Goal: Task Accomplishment & Management: Manage account settings

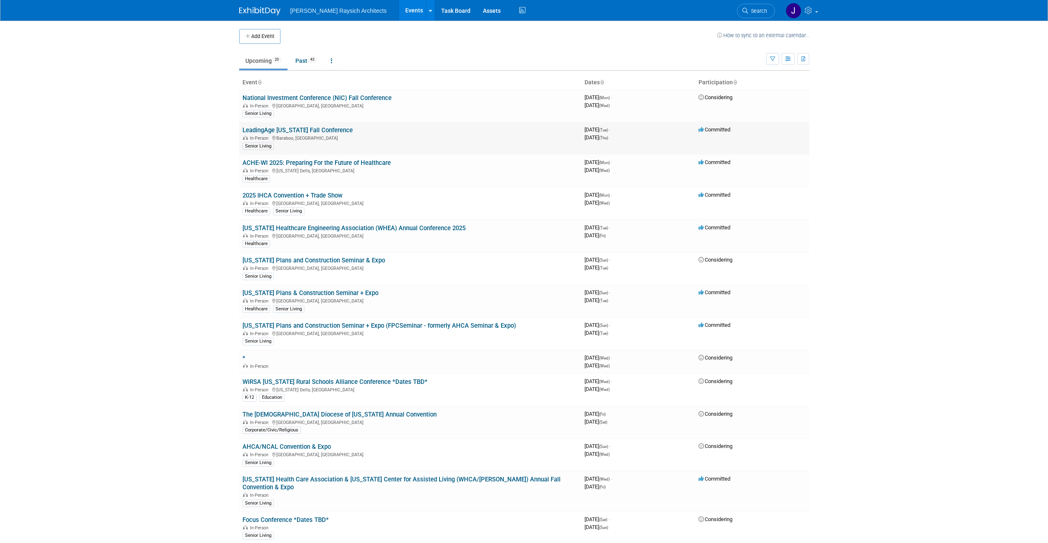
click at [327, 129] on link "LeadingAge [US_STATE] Fall Conference" at bounding box center [297, 129] width 110 height 7
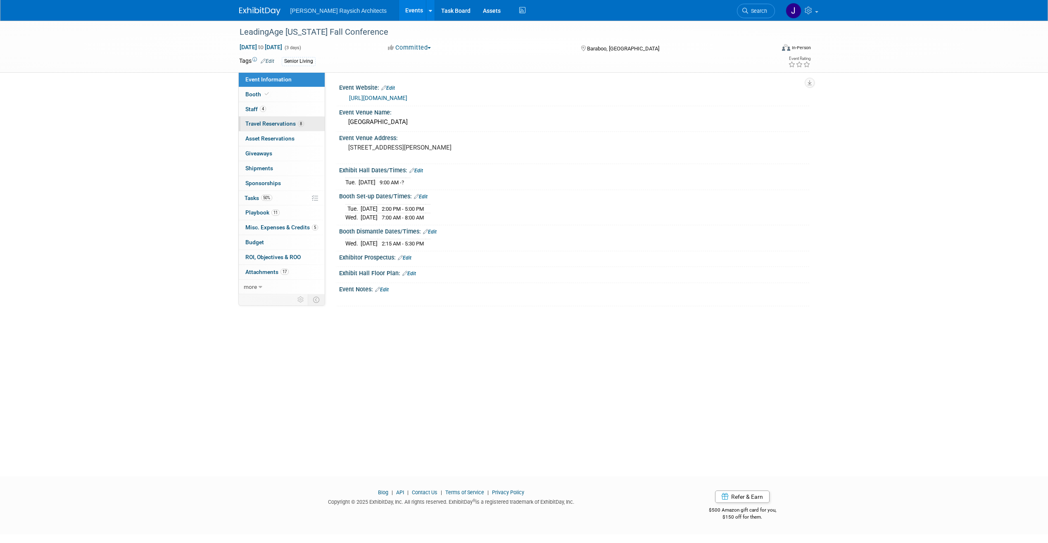
click at [272, 125] on span "Travel Reservations 8" at bounding box center [274, 123] width 59 height 7
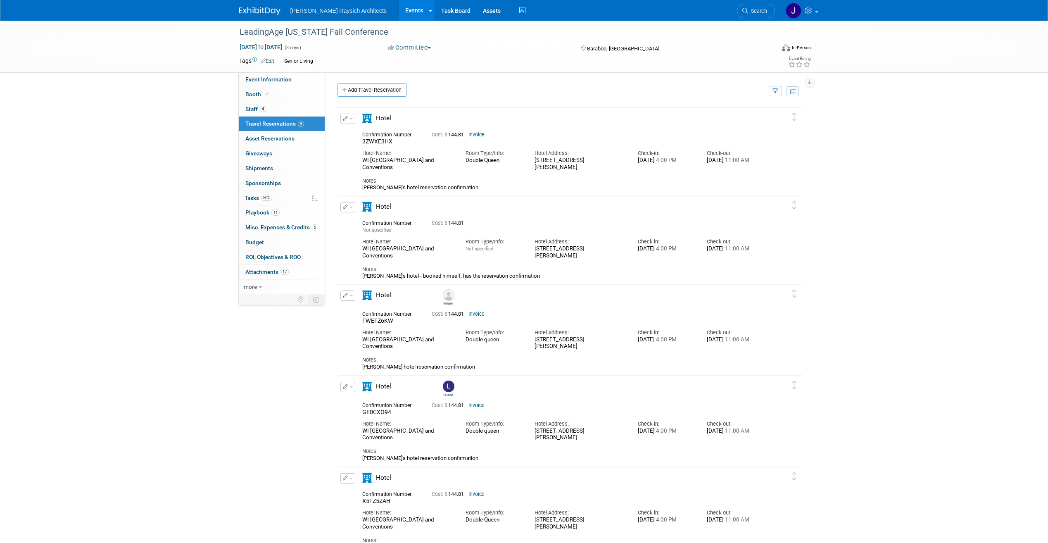
click at [482, 135] on link "Invoice" at bounding box center [476, 135] width 16 height 6
click at [344, 119] on icon "button" at bounding box center [345, 118] width 5 height 5
click at [357, 131] on button "Edit Reservation" at bounding box center [376, 133] width 70 height 12
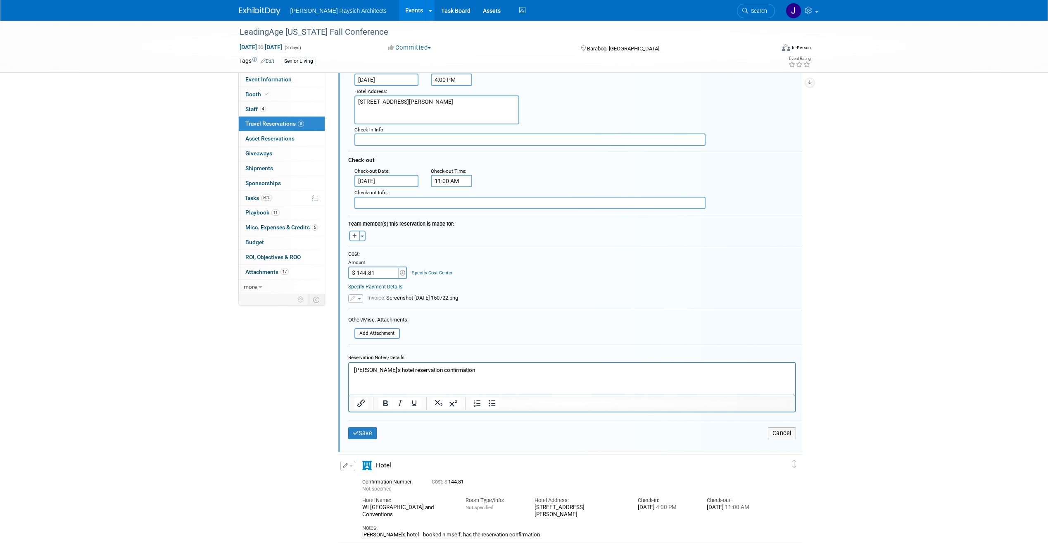
scroll to position [165, 0]
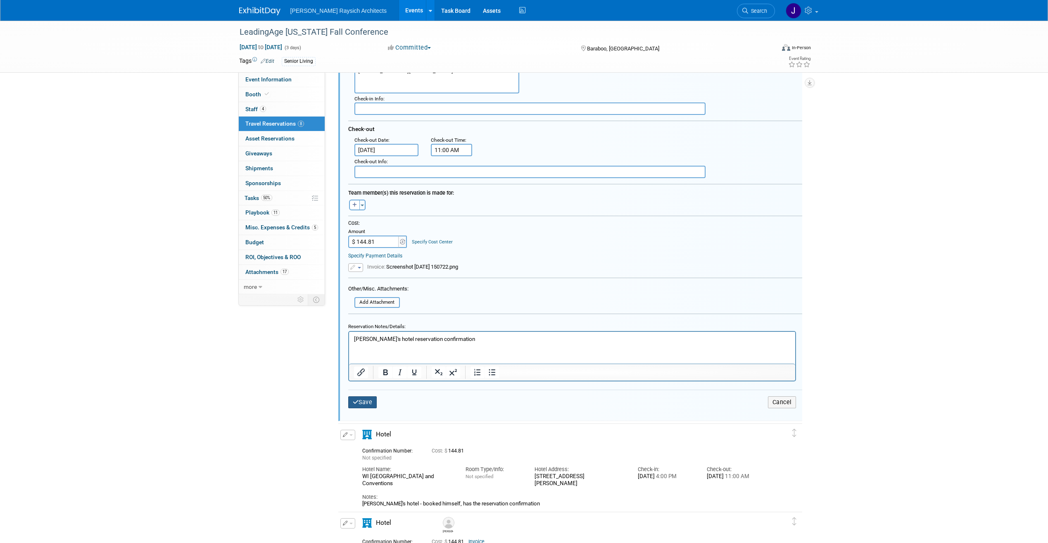
click at [360, 399] on button "Save" at bounding box center [362, 402] width 29 height 12
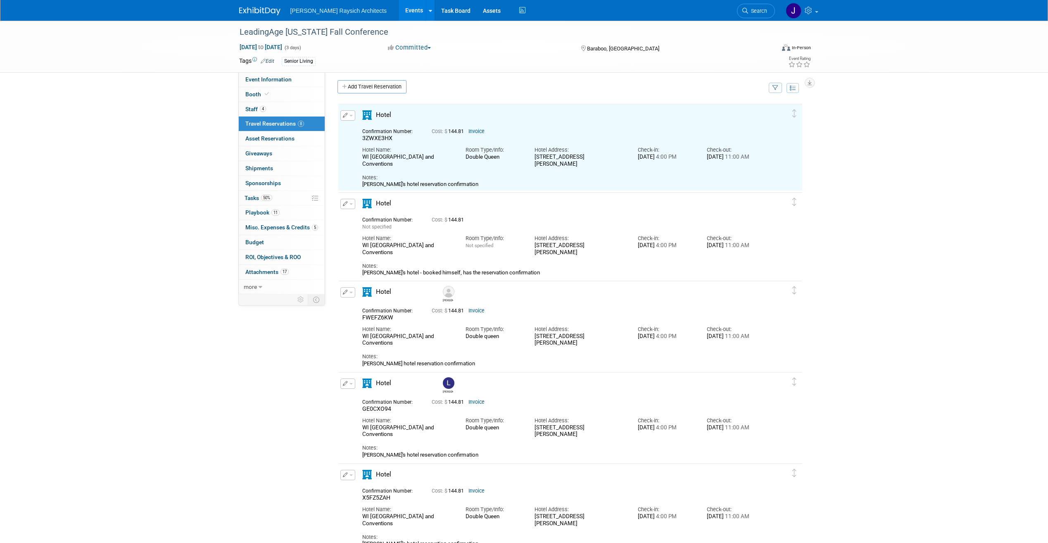
scroll to position [0, 0]
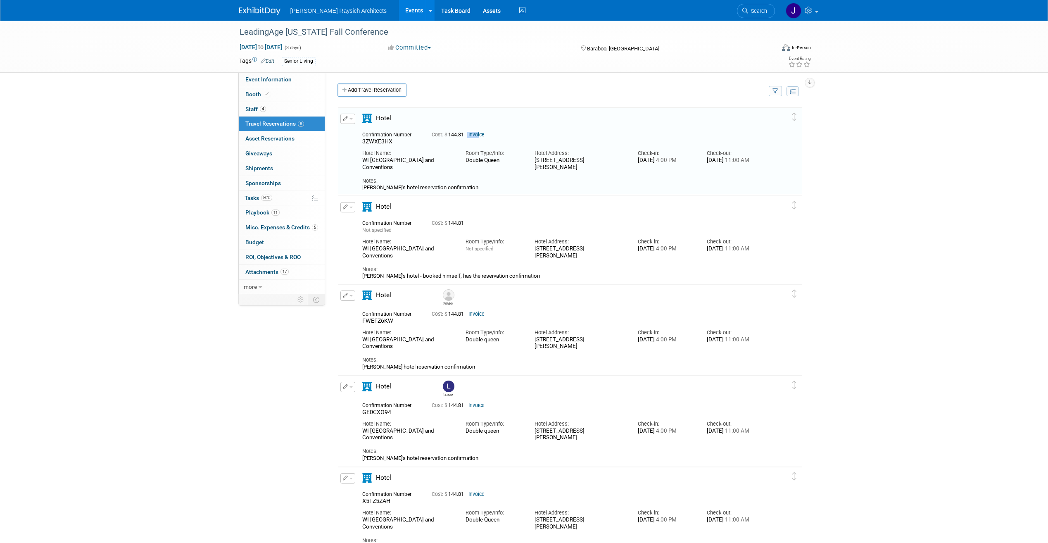
drag, startPoint x: 482, startPoint y: 135, endPoint x: 471, endPoint y: 136, distance: 10.8
click at [471, 136] on link "Invoice" at bounding box center [476, 135] width 16 height 6
click at [587, 71] on div "LeadingAge [US_STATE] Fall Conference [DATE] to [DATE] (3 days) [DATE] to [DATE…" at bounding box center [524, 47] width 582 height 52
